Goal: Task Accomplishment & Management: Complete application form

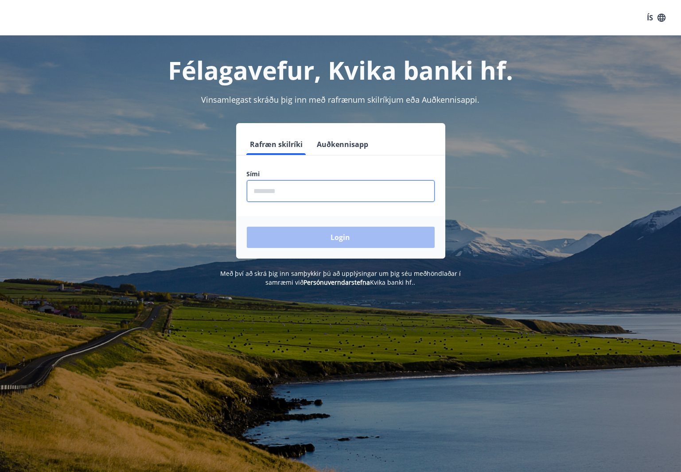
click at [306, 190] on input "phone" at bounding box center [341, 191] width 188 height 22
click at [331, 235] on div "Login" at bounding box center [340, 237] width 209 height 43
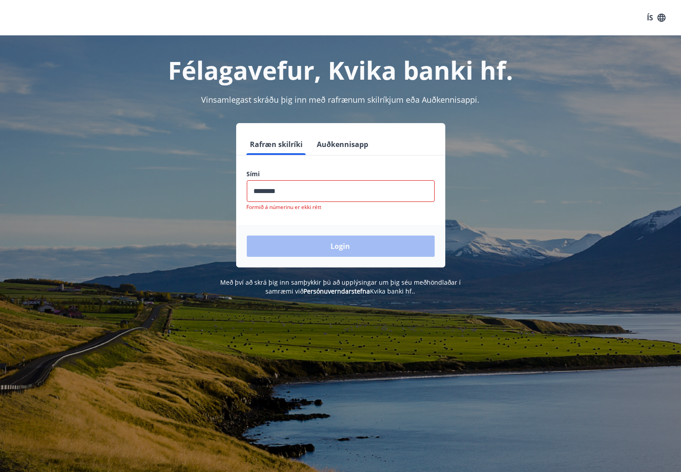
drag, startPoint x: 308, startPoint y: 191, endPoint x: 138, endPoint y: 196, distance: 170.2
click at [138, 196] on div "Rafræn skilríki Auðkennisapp Sími ​ Formið á númerinu er ekki rétt Login" at bounding box center [340, 195] width 617 height 144
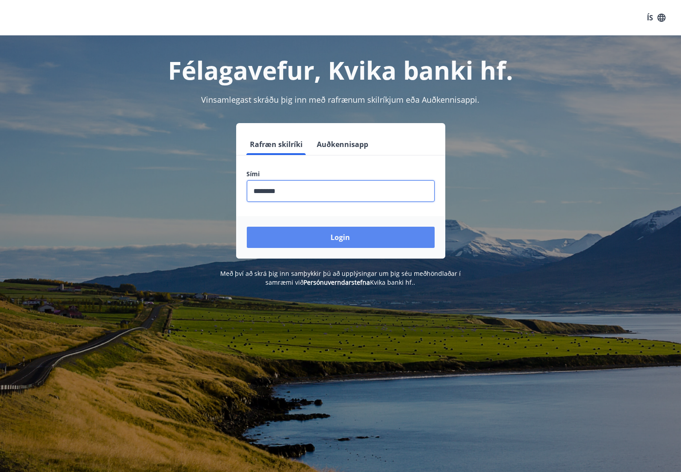
type input "********"
click at [340, 233] on button "Login" at bounding box center [341, 237] width 188 height 21
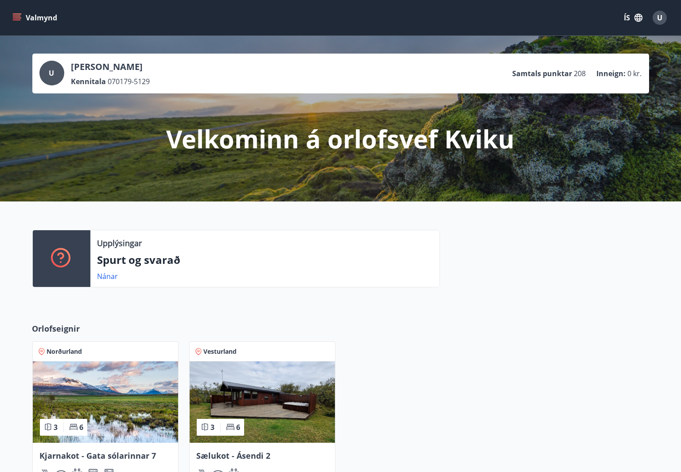
click at [123, 414] on img at bounding box center [105, 402] width 145 height 82
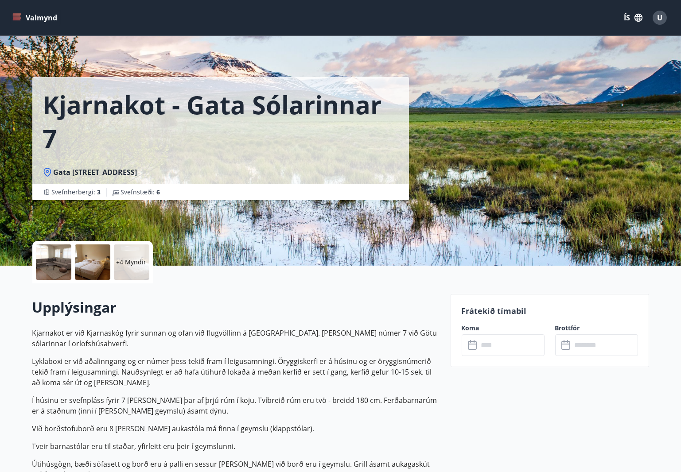
click at [493, 349] on input "text" at bounding box center [511, 345] width 66 height 22
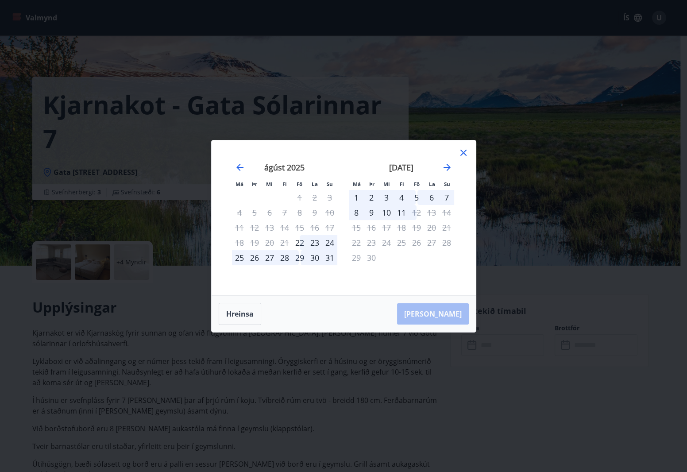
drag, startPoint x: 380, startPoint y: 144, endPoint x: 324, endPoint y: 95, distance: 75.3
click at [324, 95] on div "Má Þr Mi Fi Fö La Su Má Þr Mi Fi Fö La Su [DATE] 1 2 3 4 5 6 7 8 9 10 11 12 13 …" at bounding box center [343, 236] width 687 height 472
